Goal: Task Accomplishment & Management: Manage account settings

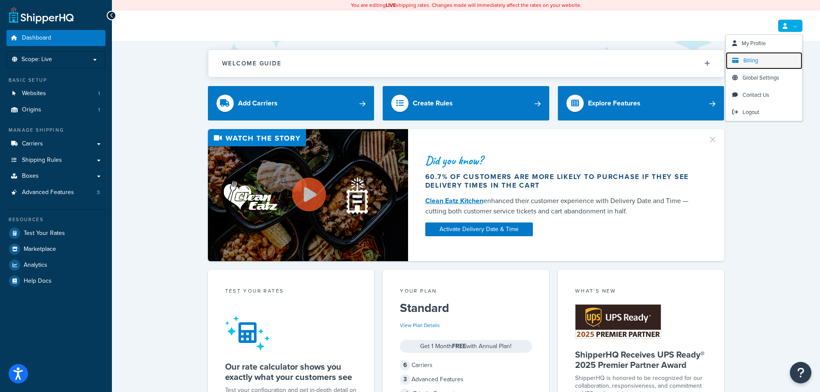
click at [752, 59] on span "Billing" at bounding box center [751, 60] width 15 height 8
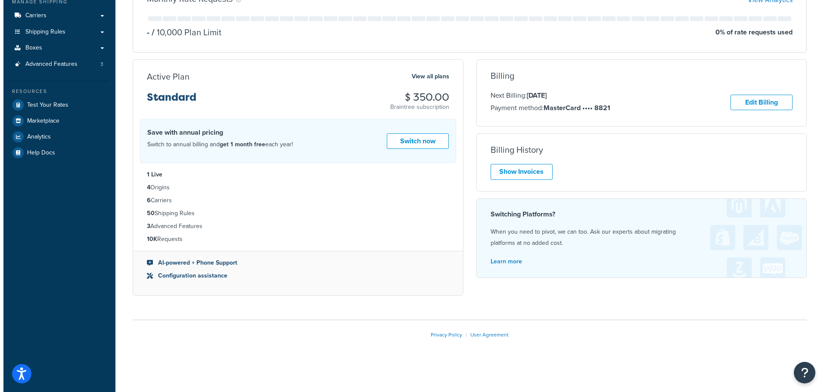
scroll to position [129, 0]
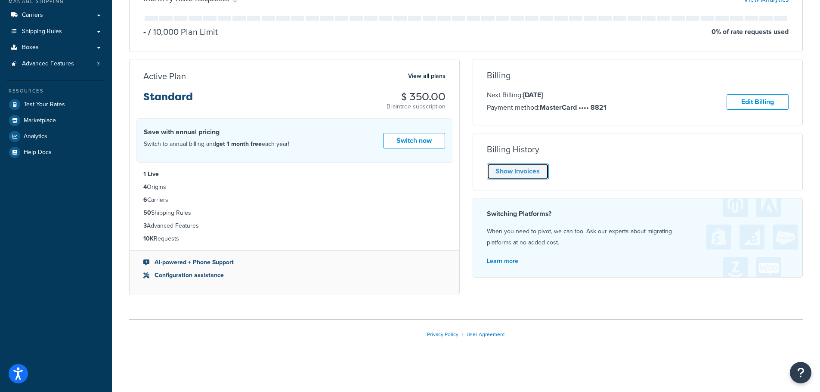
click at [508, 171] on link "Show Invoices" at bounding box center [518, 172] width 62 height 16
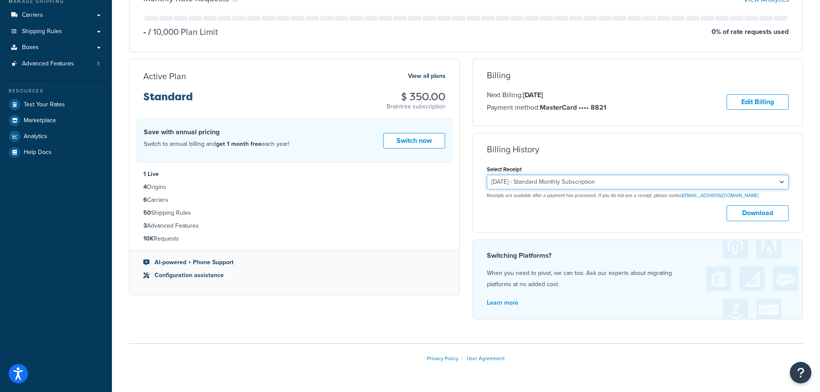
click at [650, 183] on select "August 3, 2025 - Standard Monthly Subscription July 3, 2025 - Standard Monthly …" at bounding box center [638, 182] width 302 height 15
click at [649, 183] on select "August 3, 2025 - Standard Monthly Subscription July 3, 2025 - Standard Monthly …" at bounding box center [638, 182] width 302 height 15
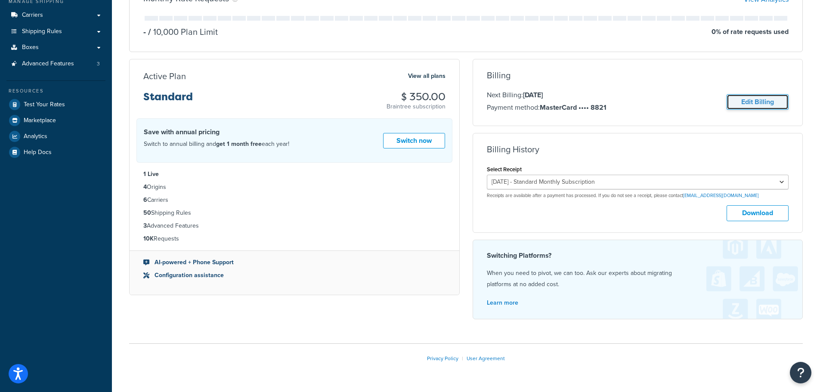
click at [757, 103] on link "Edit Billing" at bounding box center [758, 102] width 62 height 16
